Goal: Task Accomplishment & Management: Use online tool/utility

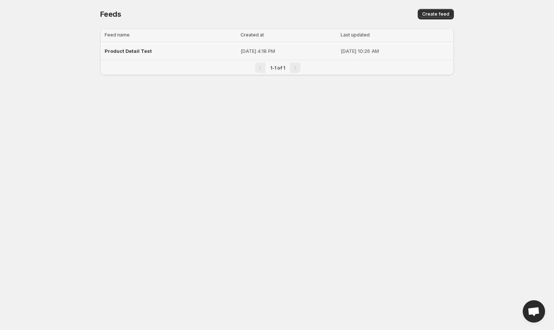
click at [118, 51] on span "Product Detail Test" at bounding box center [128, 51] width 47 height 6
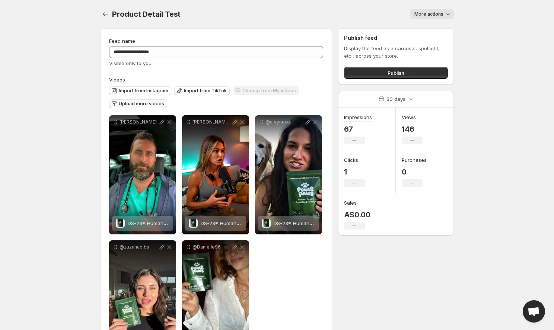
click at [124, 102] on span "Upload more videos" at bounding box center [141, 104] width 45 height 6
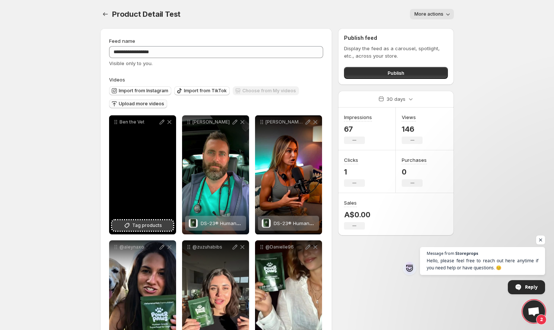
click at [146, 226] on span "Tag products" at bounding box center [147, 225] width 30 height 7
